Goal: Information Seeking & Learning: Find specific page/section

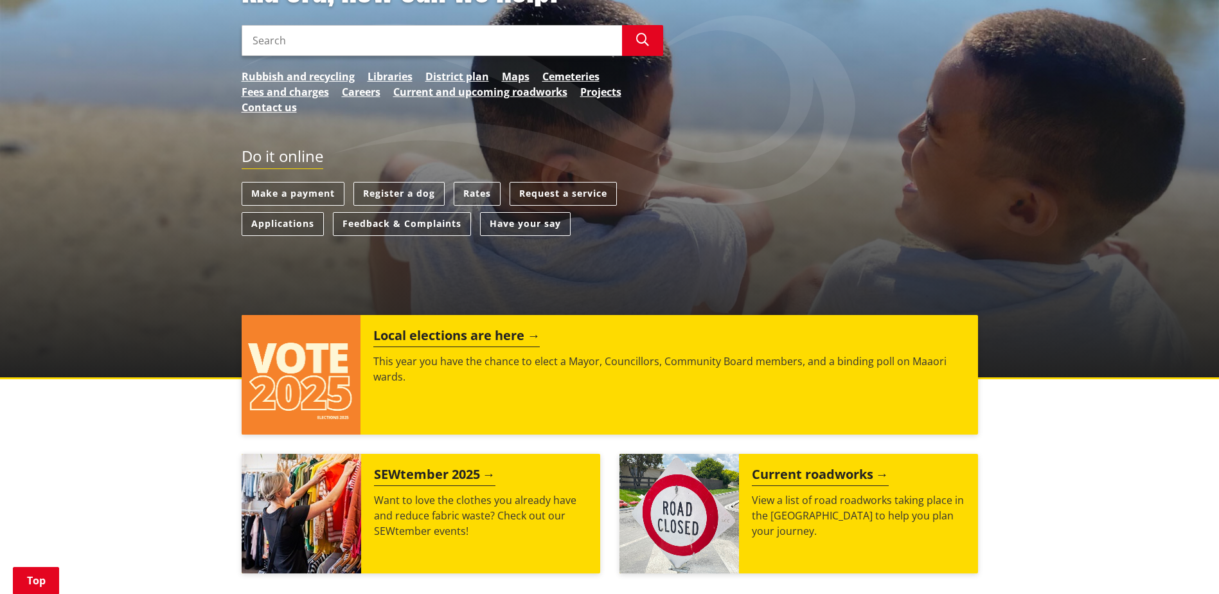
scroll to position [257, 0]
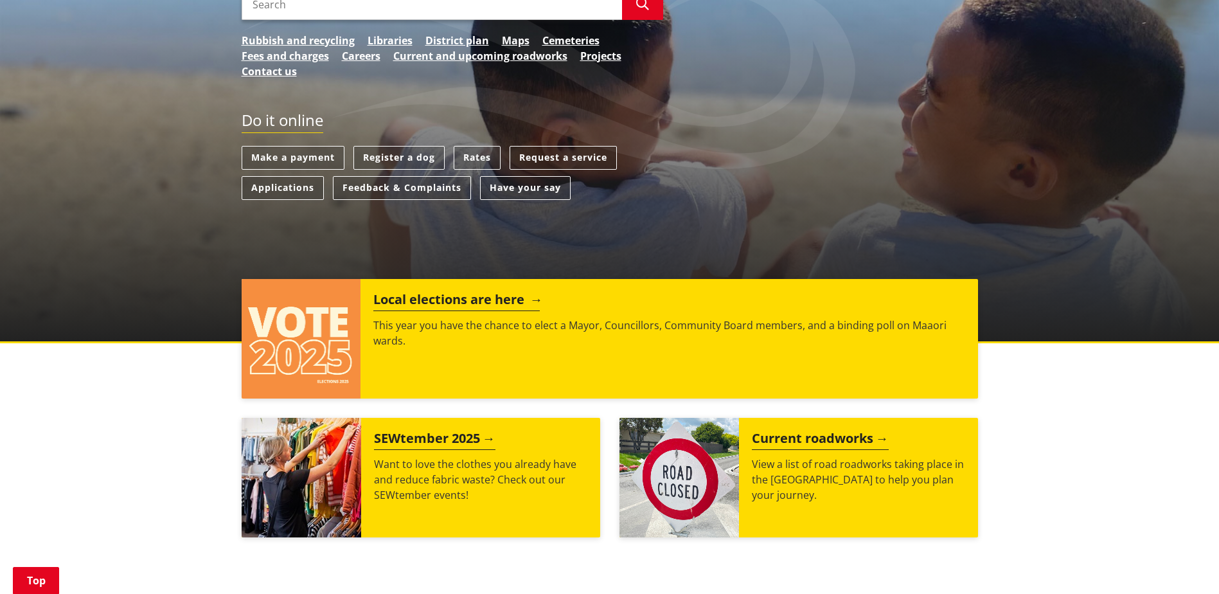
click at [836, 380] on div "Local elections are here This year you have the chance to elect a Mayor, Counci…" at bounding box center [668, 338] width 617 height 119
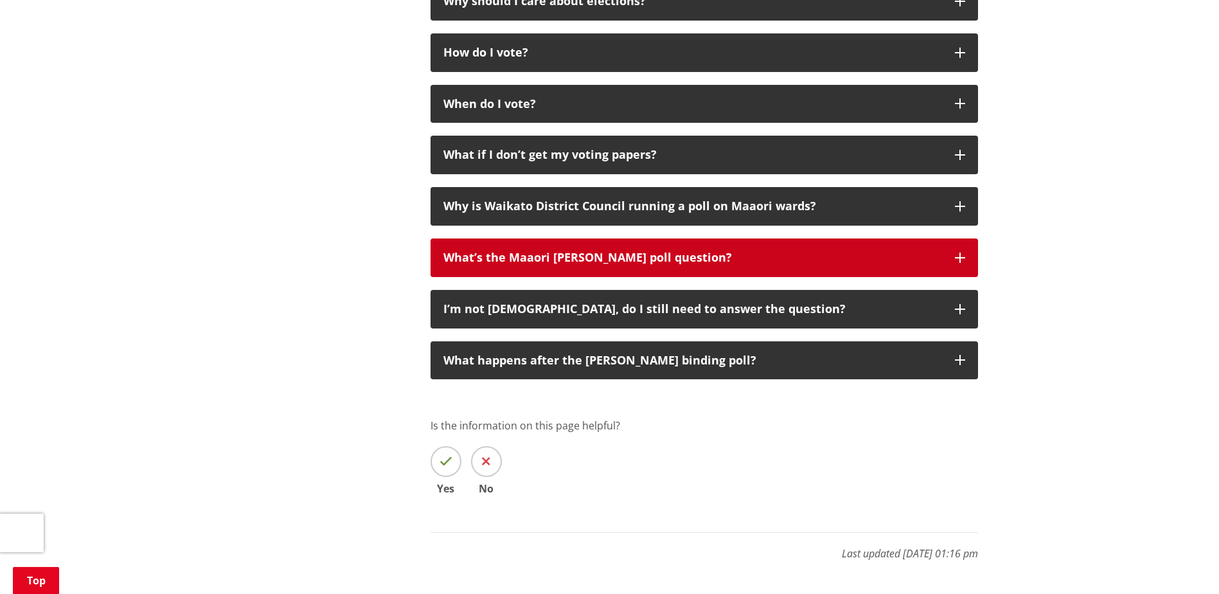
scroll to position [1349, 0]
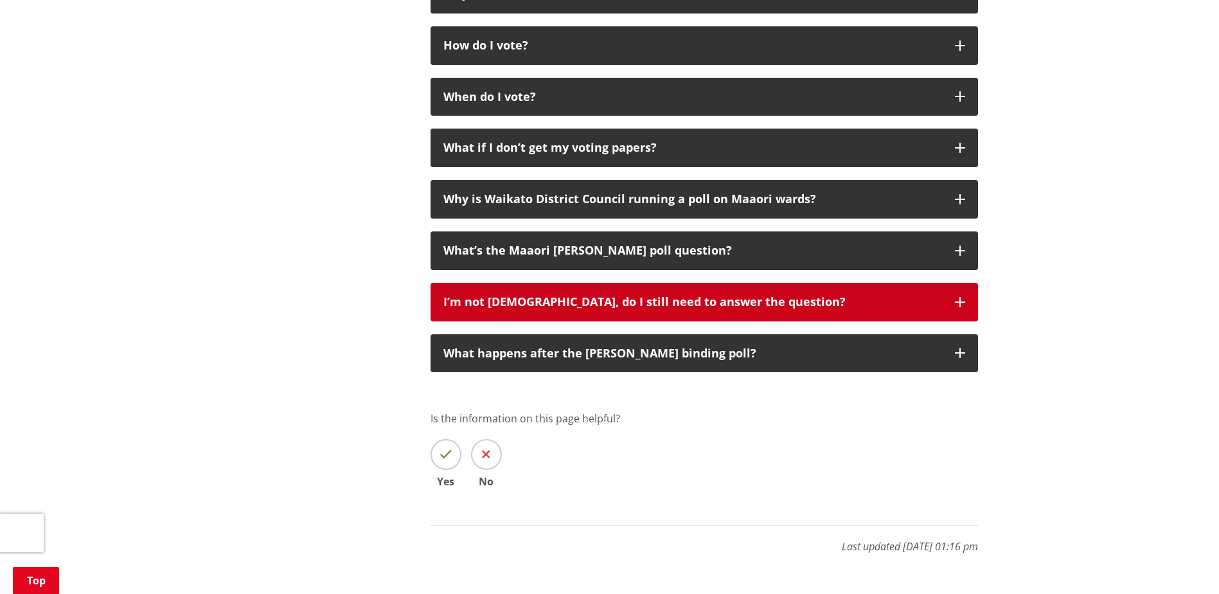
click at [836, 321] on button "I’m not [DEMOGRAPHIC_DATA], do I still need to answer the question?" at bounding box center [703, 302] width 547 height 39
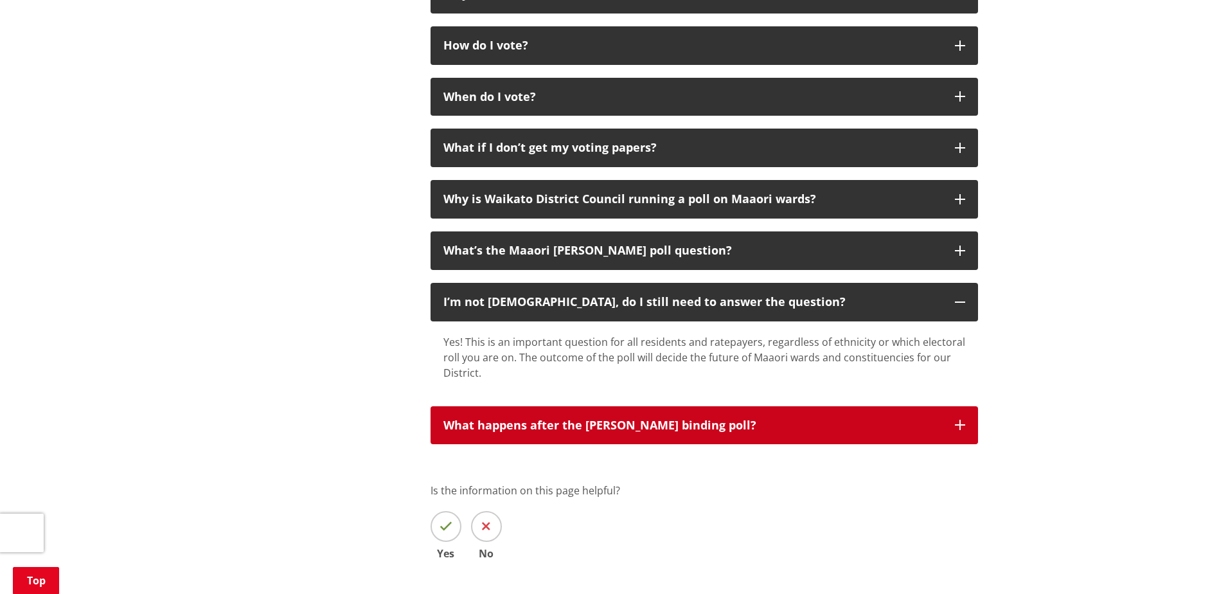
click at [782, 432] on div "What happens after the [PERSON_NAME] binding poll?" at bounding box center [692, 425] width 498 height 13
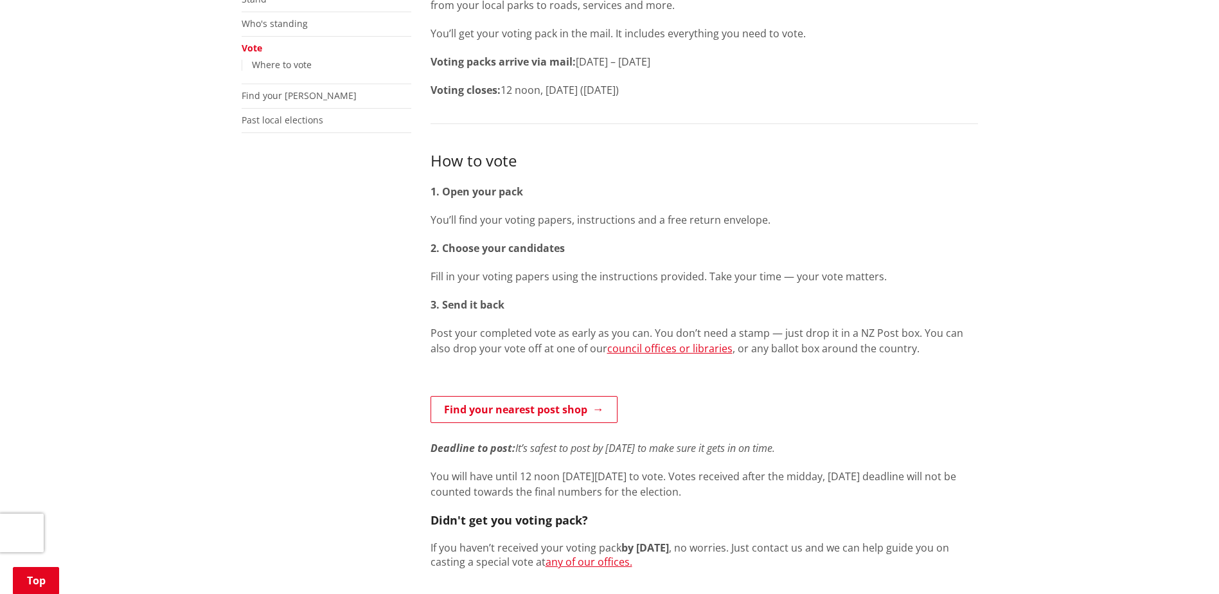
scroll to position [64, 0]
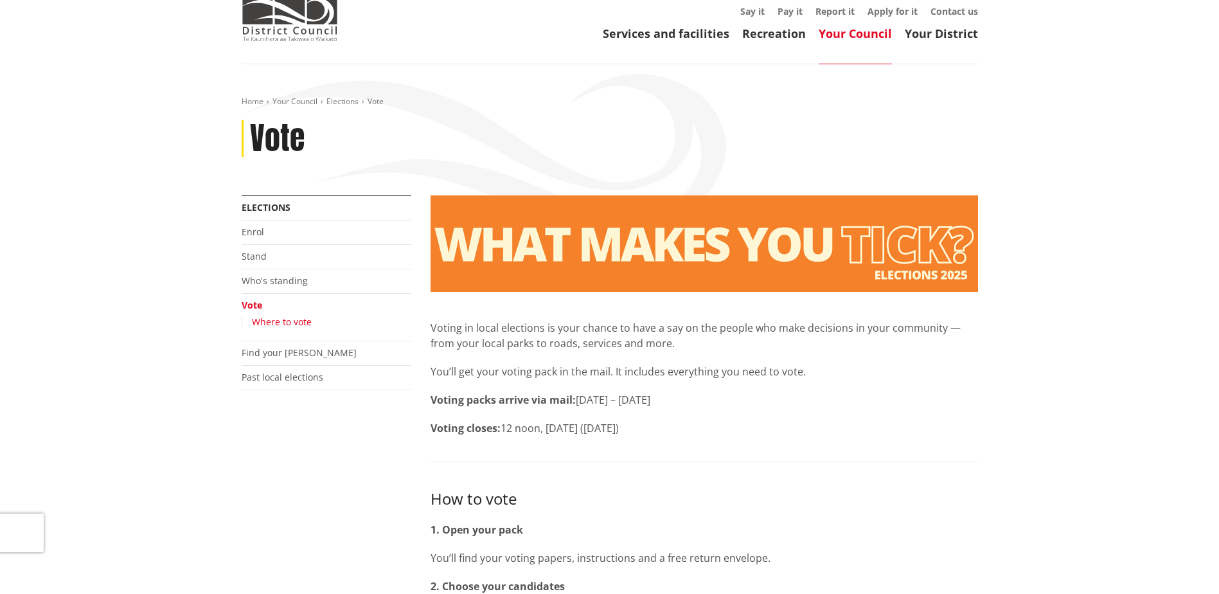
click at [297, 324] on link "Where to vote" at bounding box center [282, 321] width 60 height 12
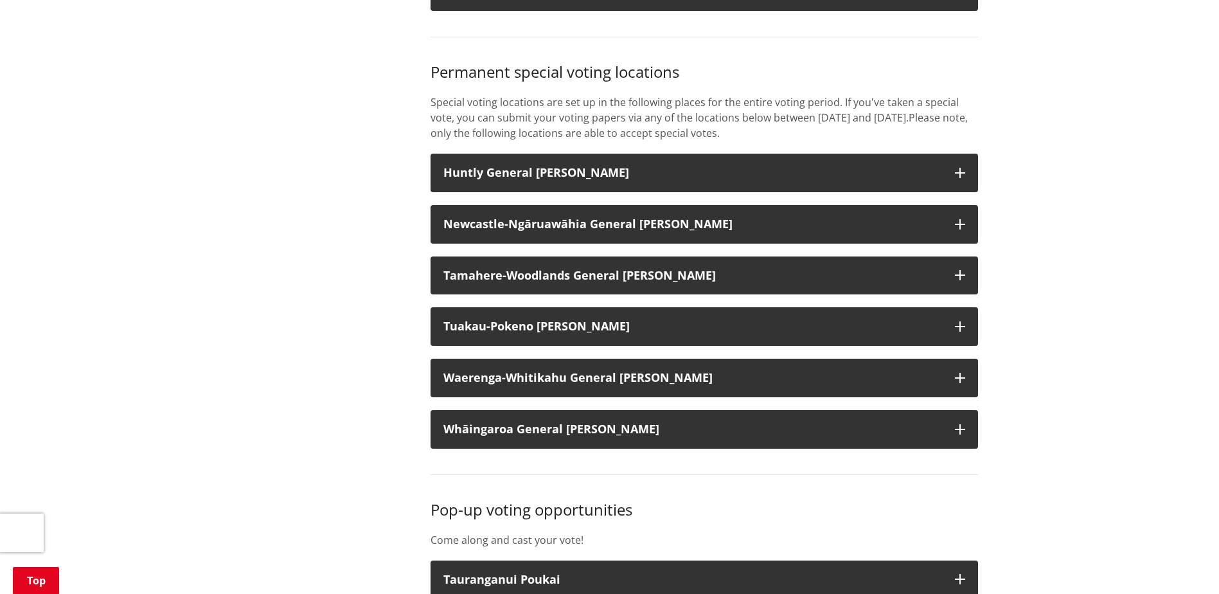
scroll to position [1349, 0]
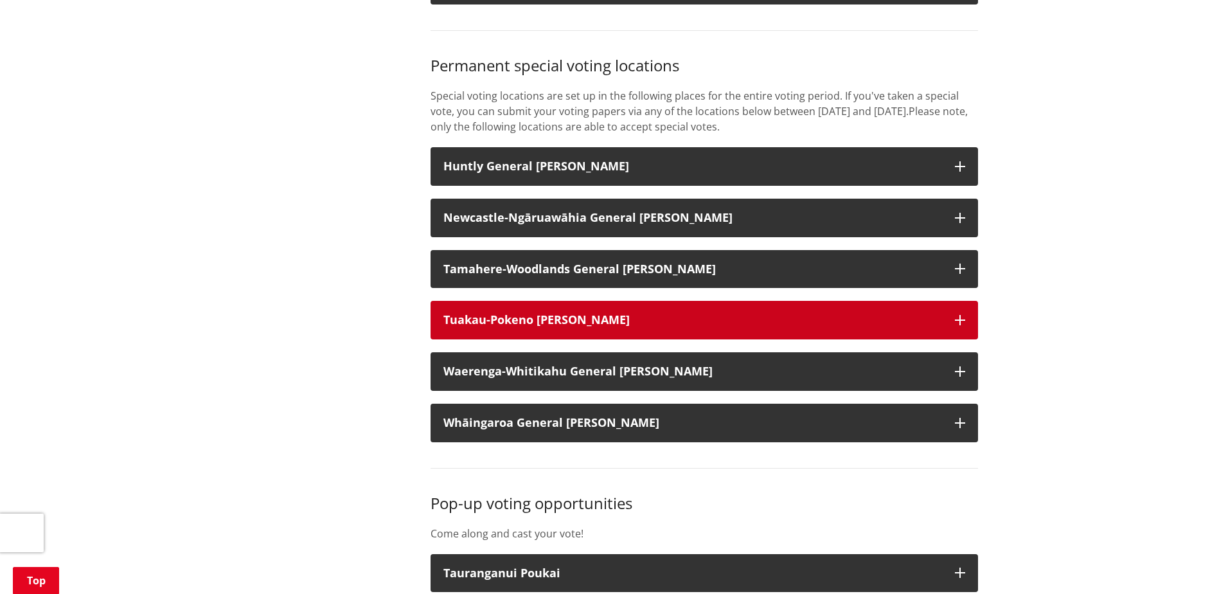
click at [951, 321] on button "Tuakau-Pokeno Ward" at bounding box center [703, 320] width 547 height 39
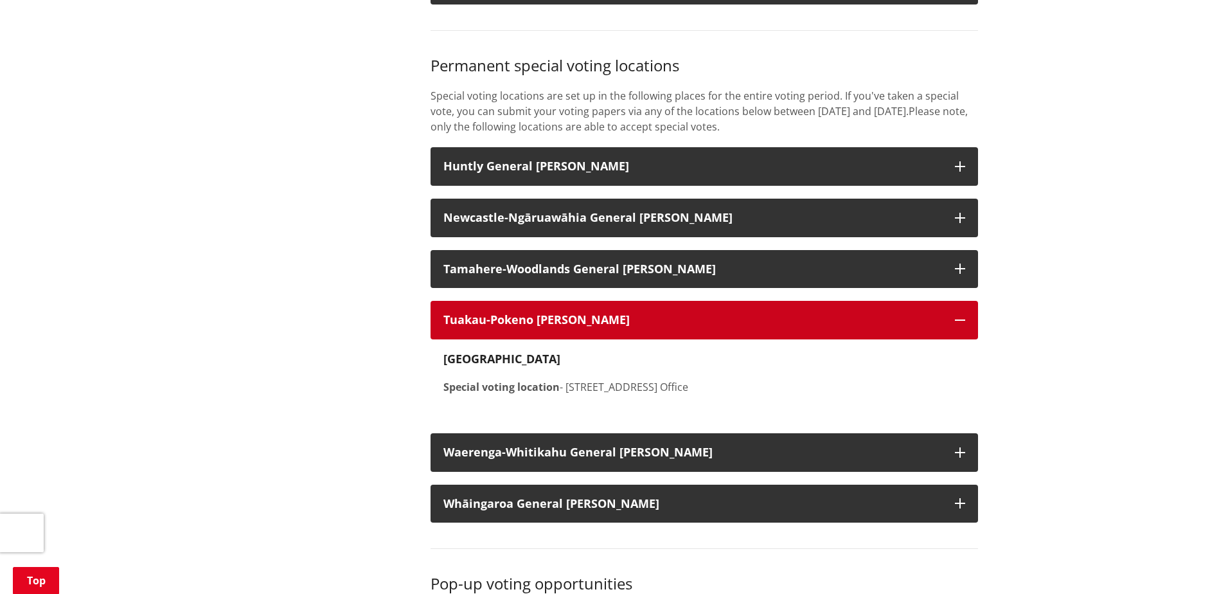
click at [951, 321] on button "Tuakau-Pokeno Ward" at bounding box center [703, 320] width 547 height 39
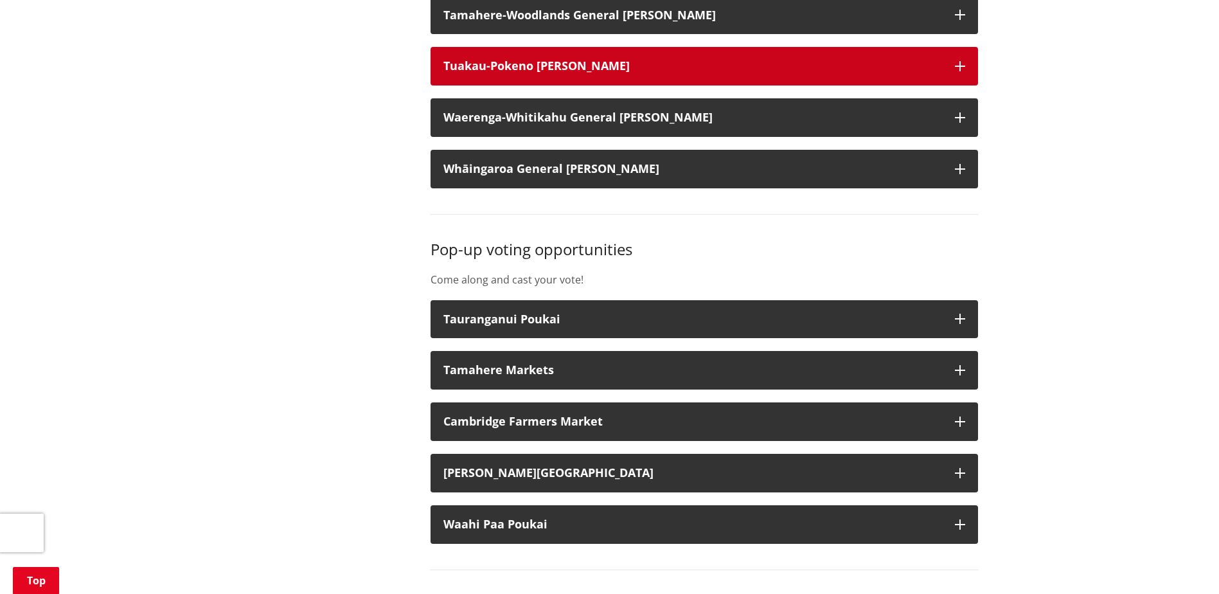
scroll to position [1606, 0]
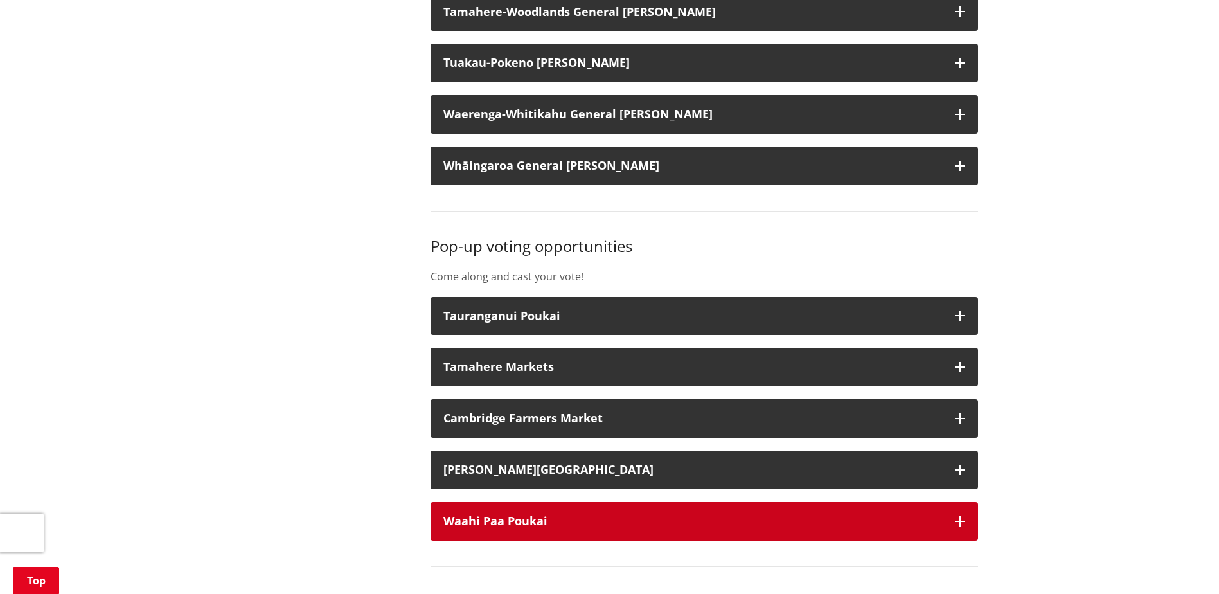
click at [955, 516] on icon "button" at bounding box center [960, 521] width 10 height 10
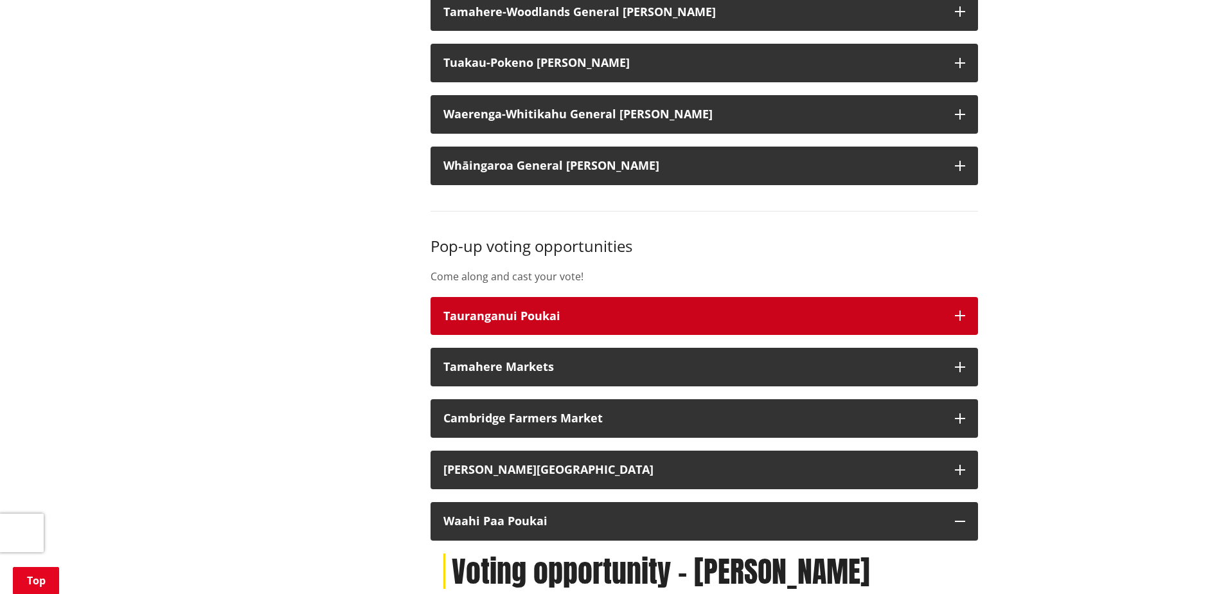
click at [942, 308] on button "Tauranganui Poukai" at bounding box center [703, 316] width 547 height 39
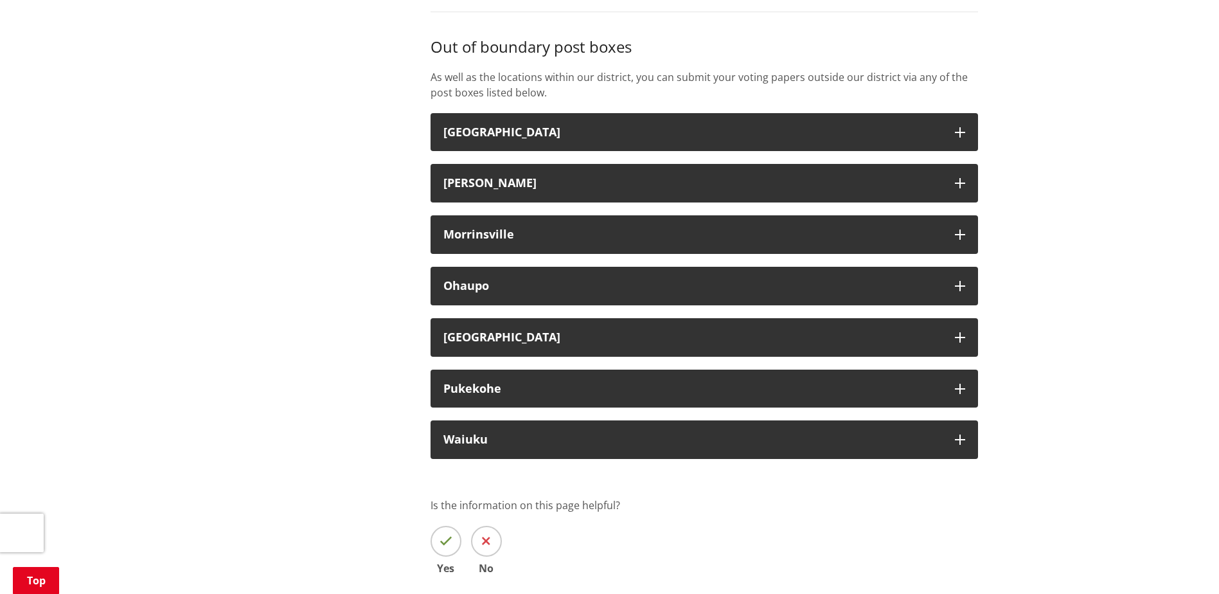
scroll to position [2505, 0]
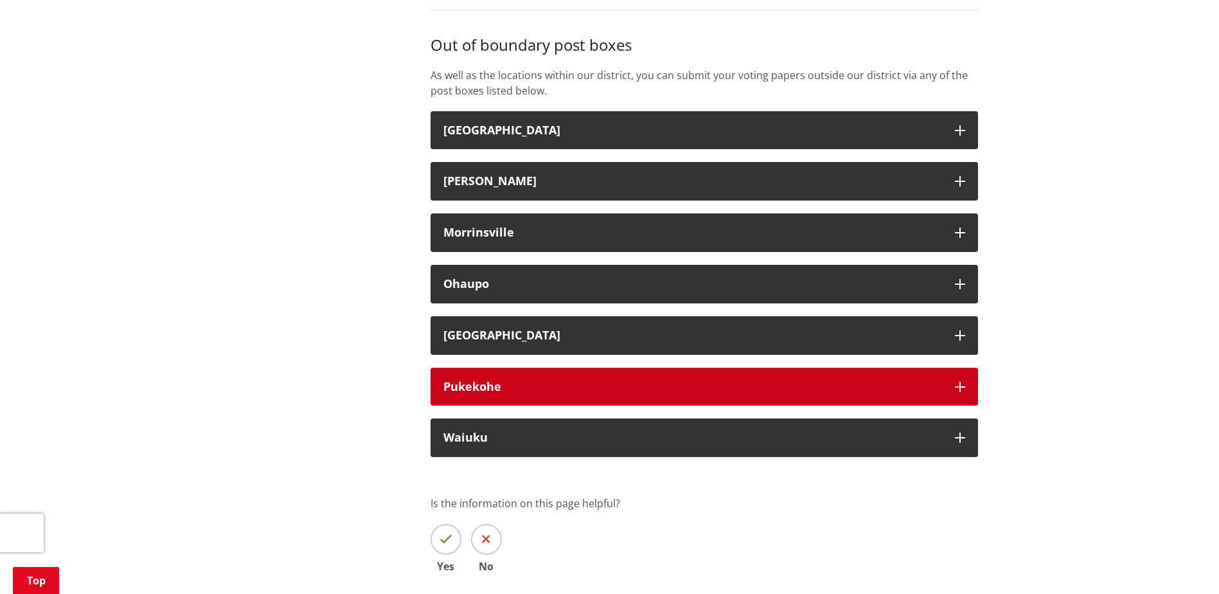
click at [953, 385] on button "Pukekohe" at bounding box center [703, 386] width 547 height 39
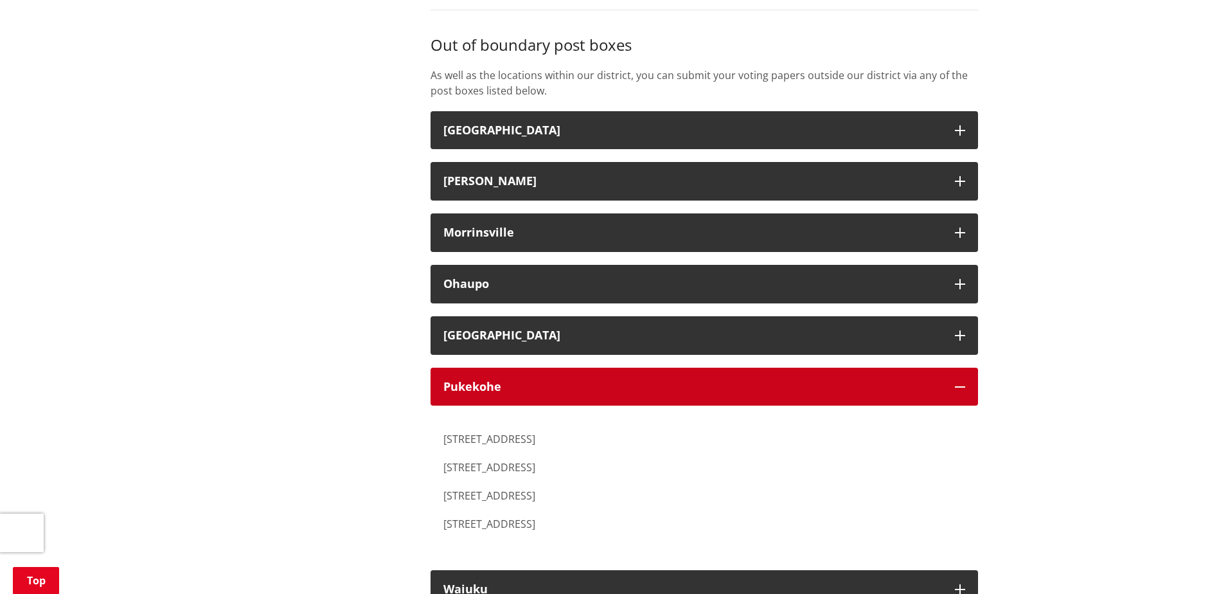
click at [953, 385] on button "Pukekohe" at bounding box center [703, 386] width 547 height 39
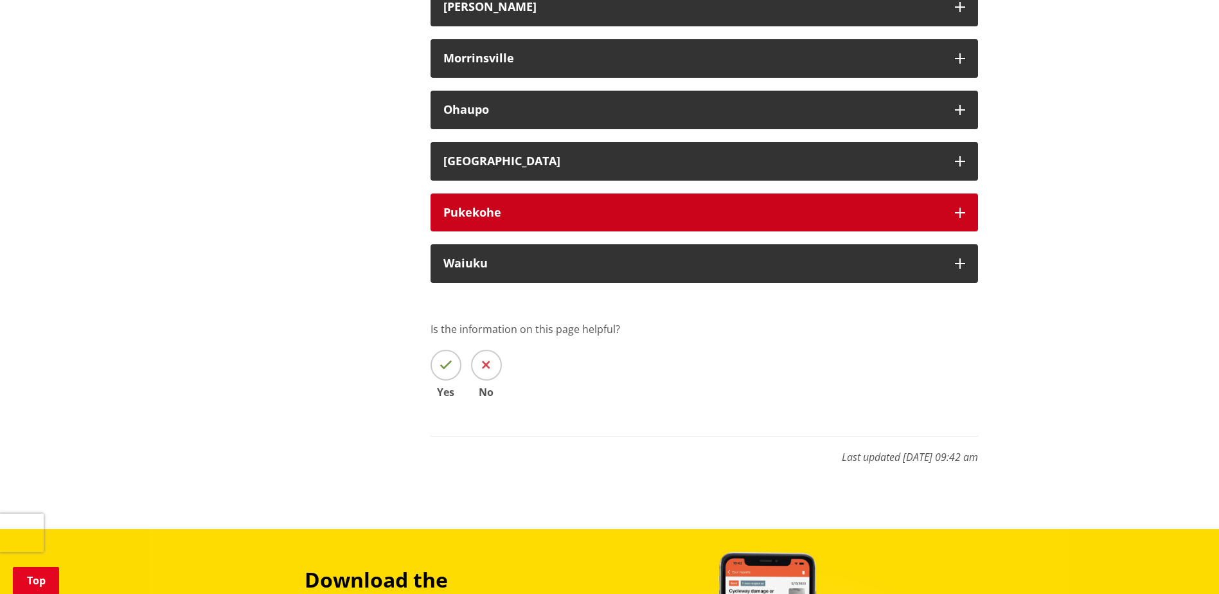
scroll to position [2762, 0]
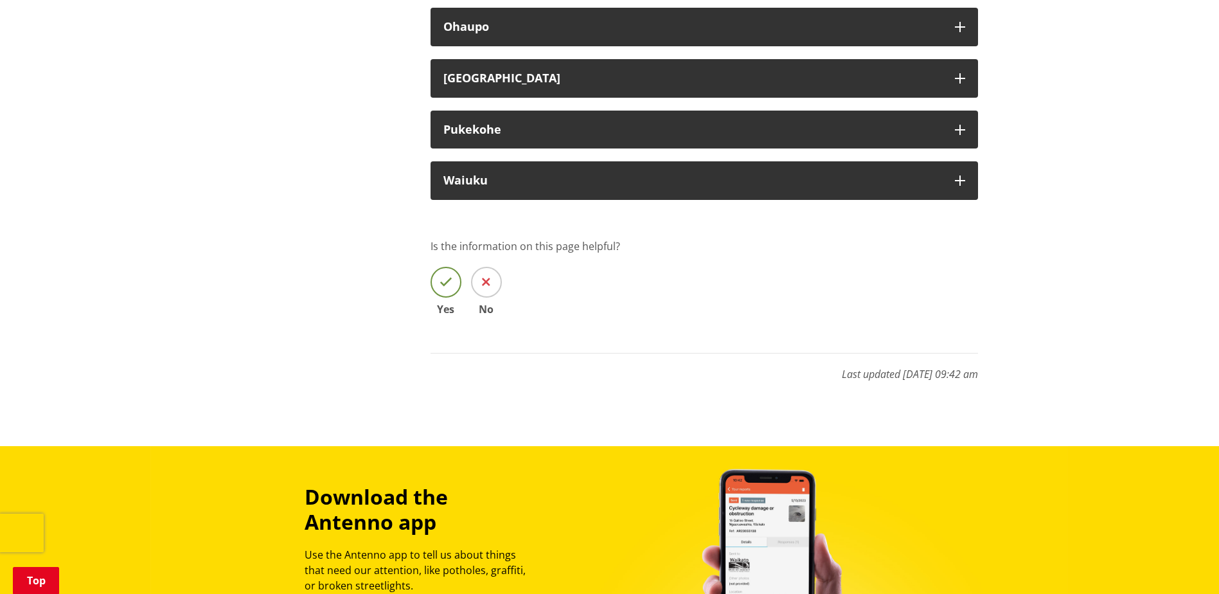
click at [452, 283] on span at bounding box center [445, 282] width 31 height 31
click at [0, 0] on input "Yes" at bounding box center [0, 0] width 0 height 0
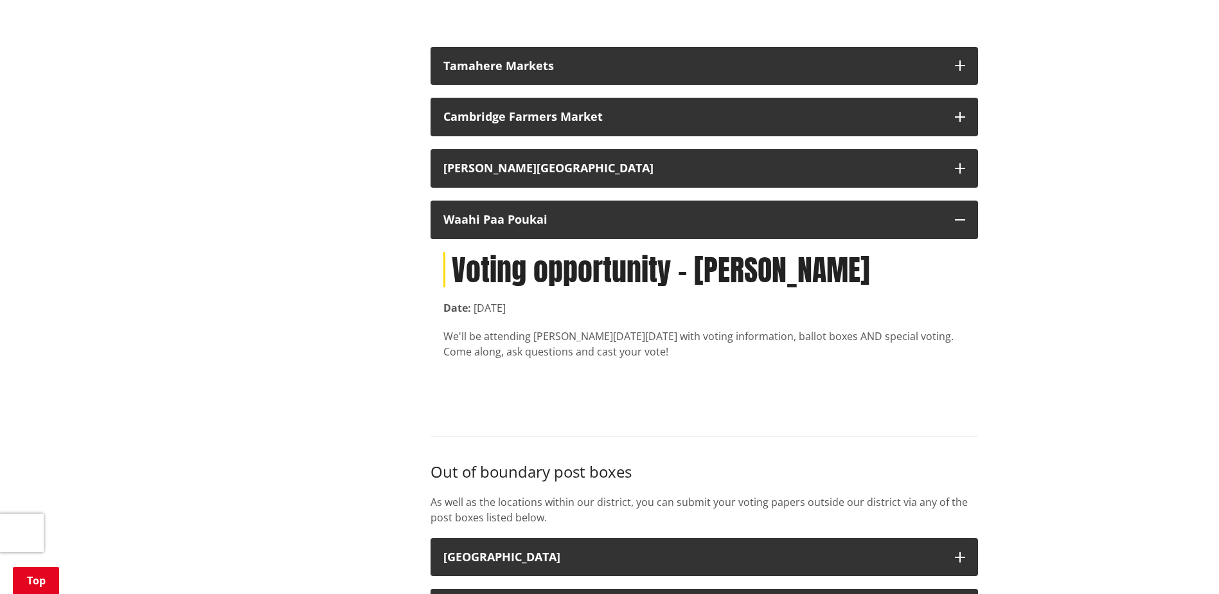
scroll to position [2055, 0]
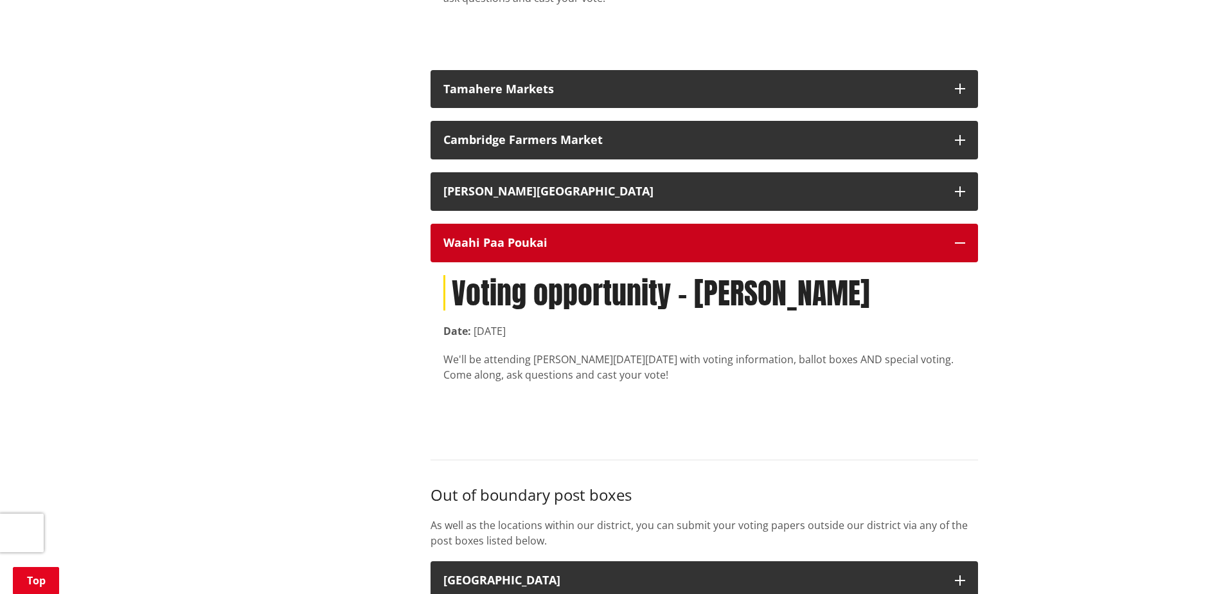
click at [965, 245] on button "Waahi Paa Poukai" at bounding box center [703, 243] width 547 height 39
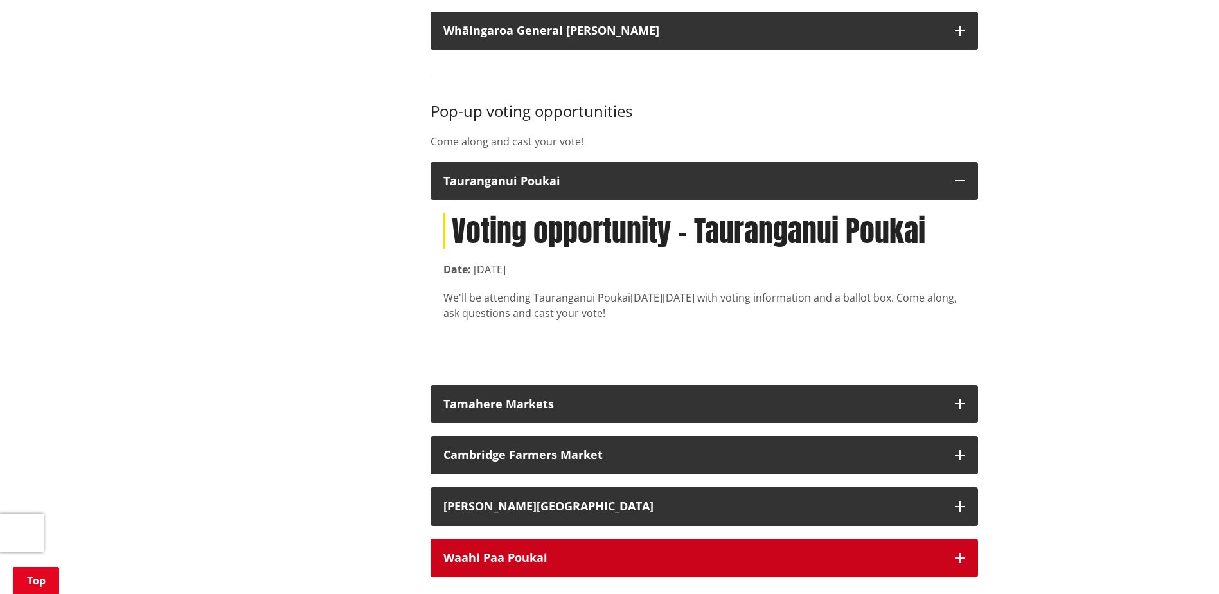
scroll to position [1734, 0]
